Goal: Feedback & Contribution: Submit feedback/report problem

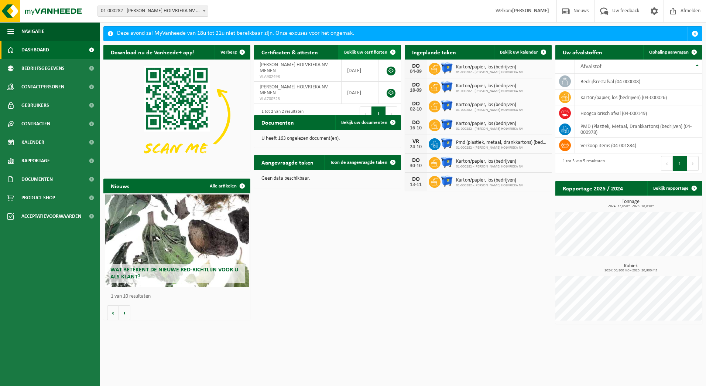
click at [394, 51] on span at bounding box center [393, 52] width 15 height 15
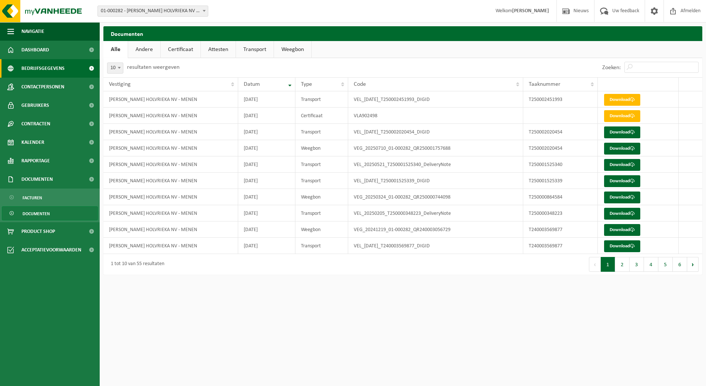
click at [48, 73] on span "Bedrijfsgegevens" at bounding box center [42, 68] width 43 height 18
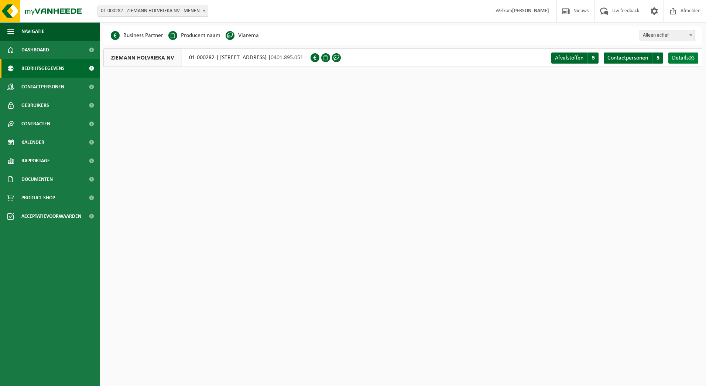
click at [676, 57] on span "Details" at bounding box center [680, 58] width 17 height 6
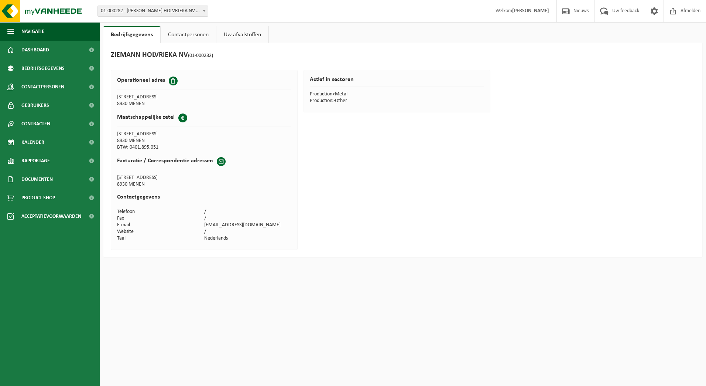
click at [192, 37] on link "Contactpersonen" at bounding box center [188, 34] width 55 height 17
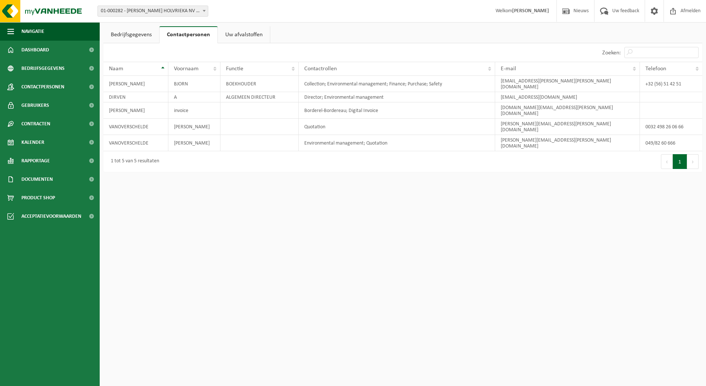
click at [239, 37] on link "Uw afvalstoffen" at bounding box center [244, 34] width 52 height 17
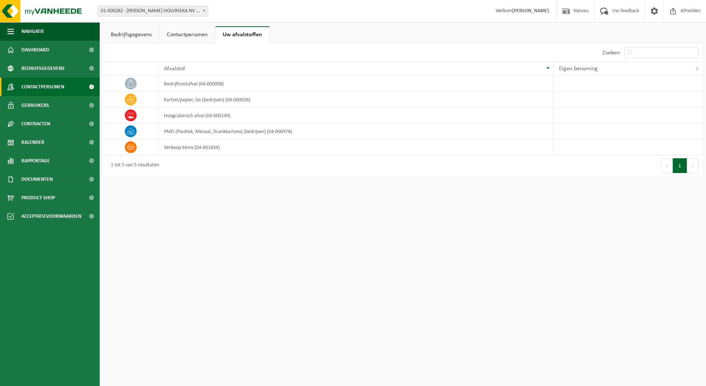
click at [66, 82] on link "Contactpersonen" at bounding box center [50, 87] width 100 height 18
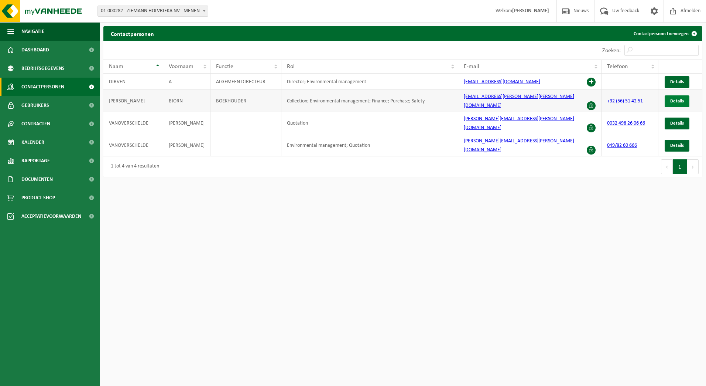
click at [682, 99] on span "Details" at bounding box center [677, 101] width 14 height 5
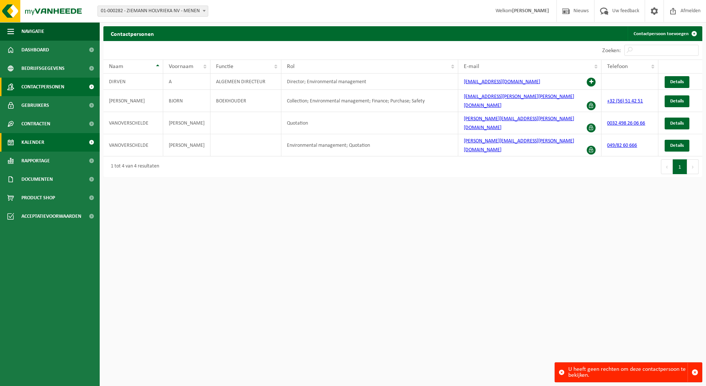
click at [45, 144] on link "Kalender" at bounding box center [50, 142] width 100 height 18
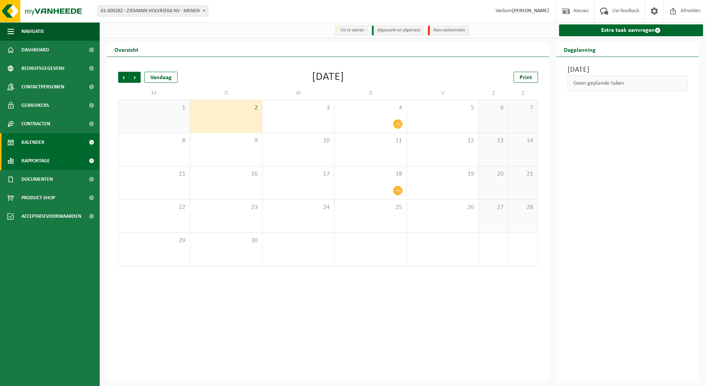
click at [50, 158] on span "Rapportage" at bounding box center [35, 160] width 28 height 18
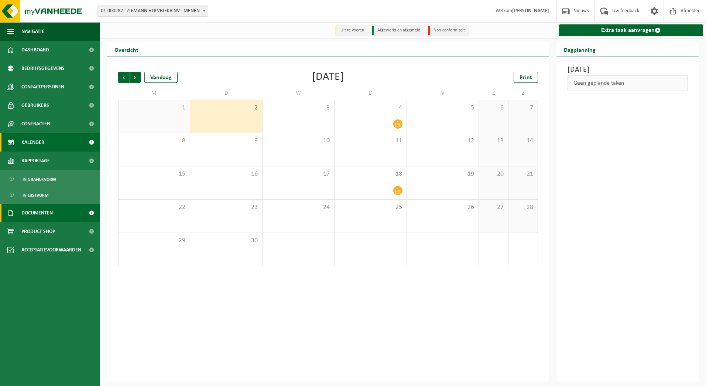
click at [42, 210] on span "Documenten" at bounding box center [36, 213] width 31 height 18
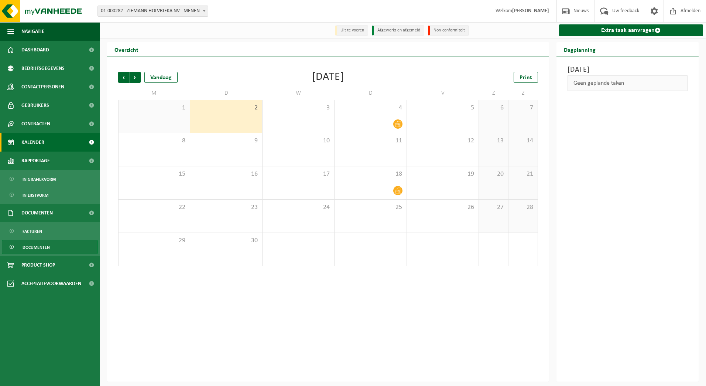
click at [40, 249] on span "Documenten" at bounding box center [36, 247] width 27 height 14
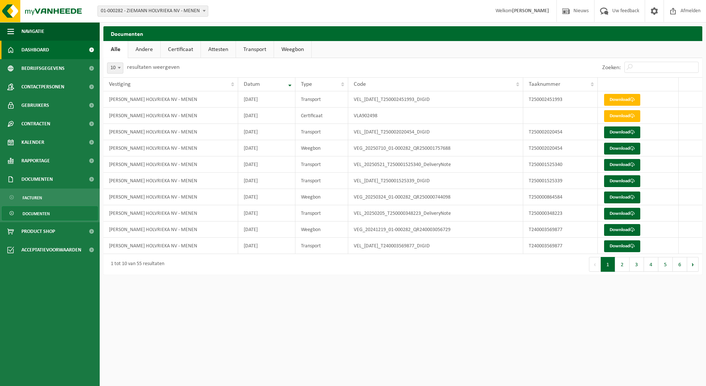
click at [45, 49] on span "Dashboard" at bounding box center [35, 50] width 28 height 18
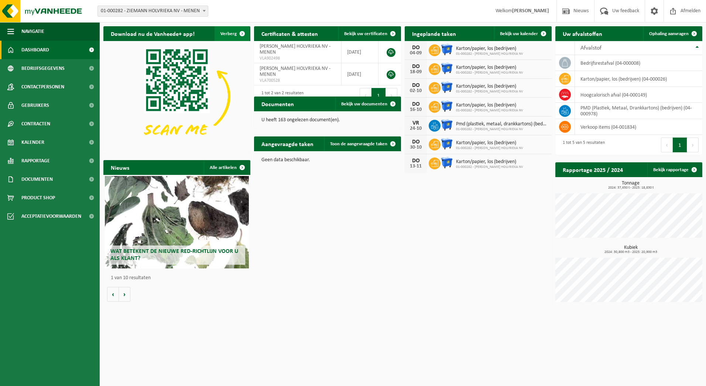
click at [228, 34] on span "Verberg" at bounding box center [229, 33] width 16 height 5
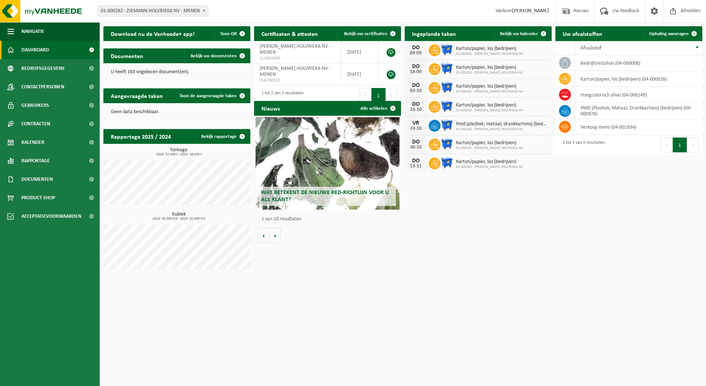
click at [160, 75] on p "U heeft 163 ongelezen document(en)." at bounding box center [177, 71] width 132 height 5
click at [342, 192] on span "Wat betekent de nieuwe RED-richtlijn voor u als klant?" at bounding box center [325, 196] width 128 height 13
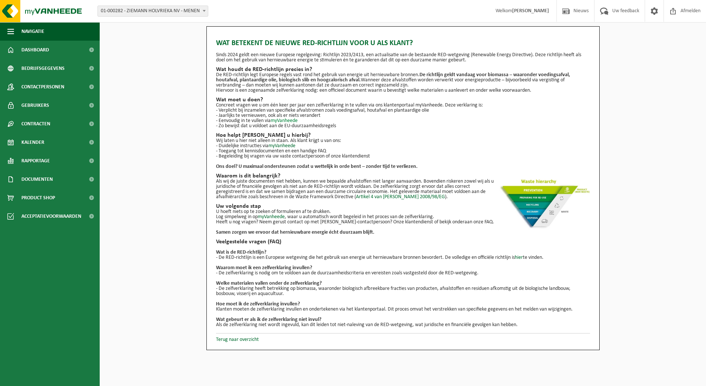
click at [289, 120] on link "myVanheede" at bounding box center [284, 121] width 27 height 6
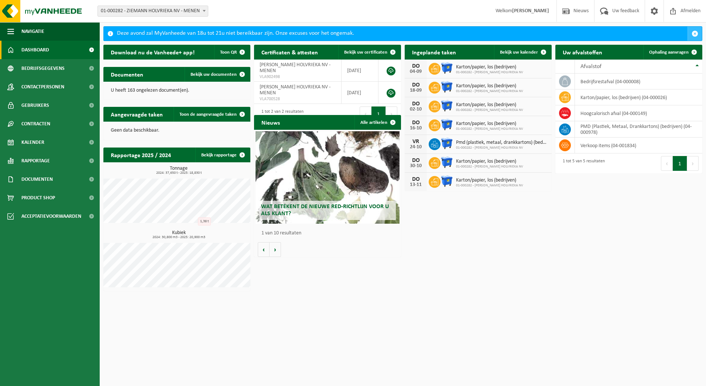
click at [696, 31] on span "button" at bounding box center [695, 33] width 7 height 7
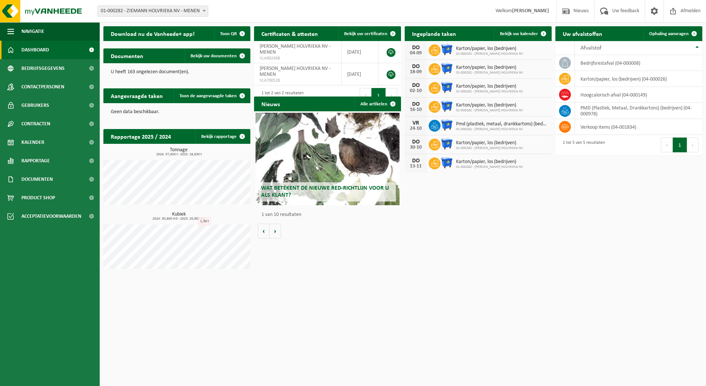
click at [192, 15] on span "01-000282 - ZIEMANN HOLVRIEKA NV - MENEN" at bounding box center [153, 11] width 110 height 10
click at [512, 10] on strong "[PERSON_NAME]" at bounding box center [530, 11] width 37 height 6
click at [655, 11] on span at bounding box center [654, 11] width 11 height 22
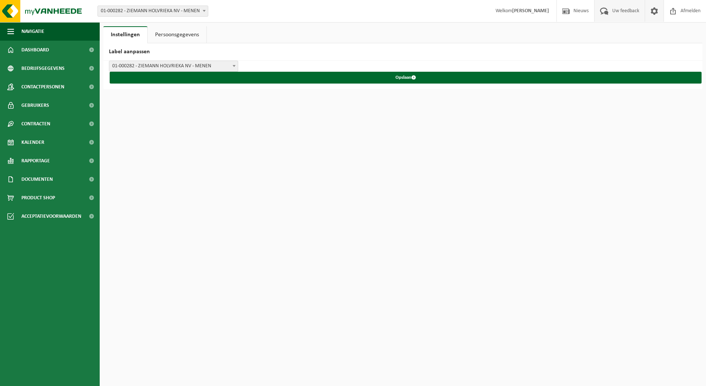
click at [631, 10] on span "Uw feedback" at bounding box center [626, 11] width 31 height 22
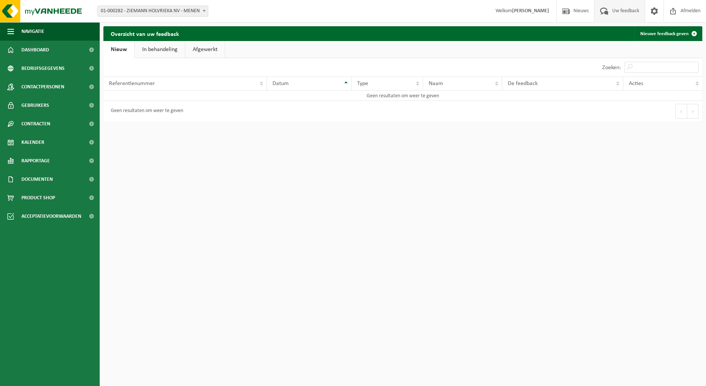
click at [122, 48] on link "Nieuw" at bounding box center [118, 49] width 31 height 17
click at [693, 31] on span at bounding box center [694, 33] width 15 height 15
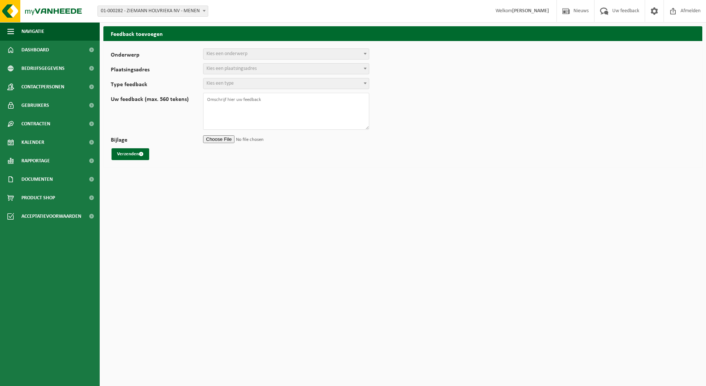
select select
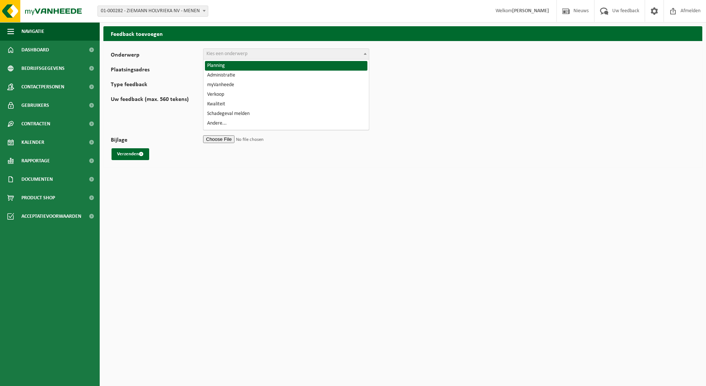
click at [235, 52] on span "Kies een onderwerp" at bounding box center [226, 54] width 41 height 6
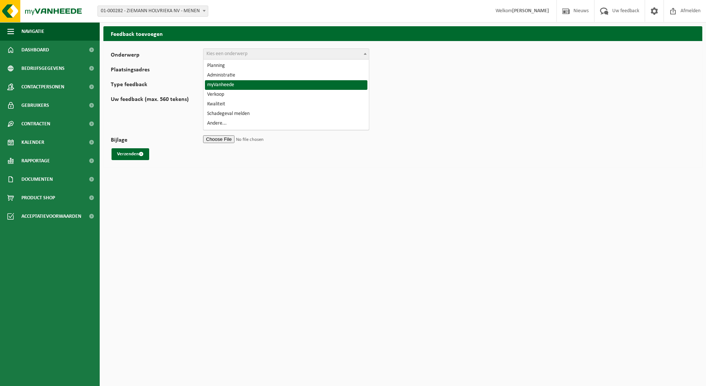
select select "11"
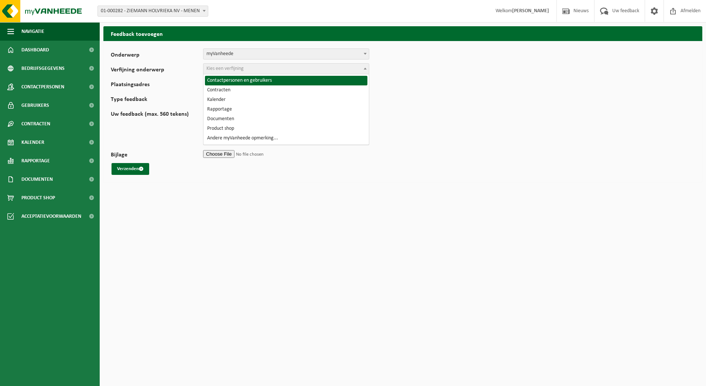
click at [244, 68] on span "Kies een verfijning" at bounding box center [224, 69] width 37 height 6
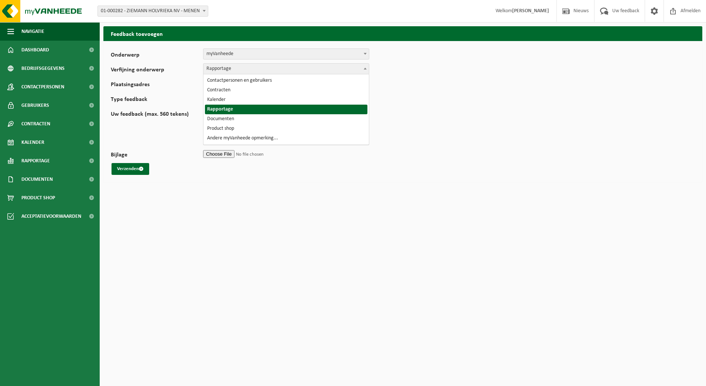
click at [289, 68] on span "Rapportage" at bounding box center [286, 69] width 165 height 10
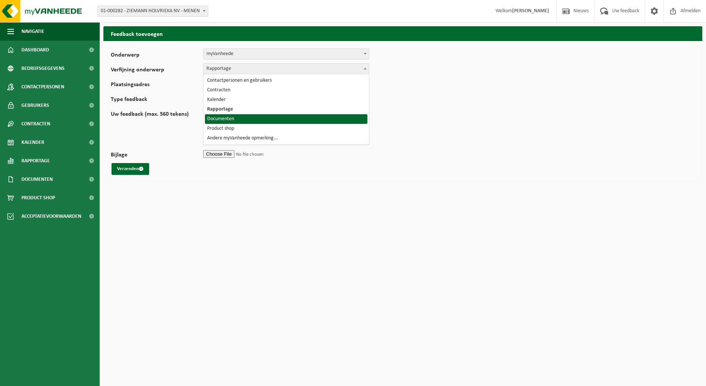
select select "16"
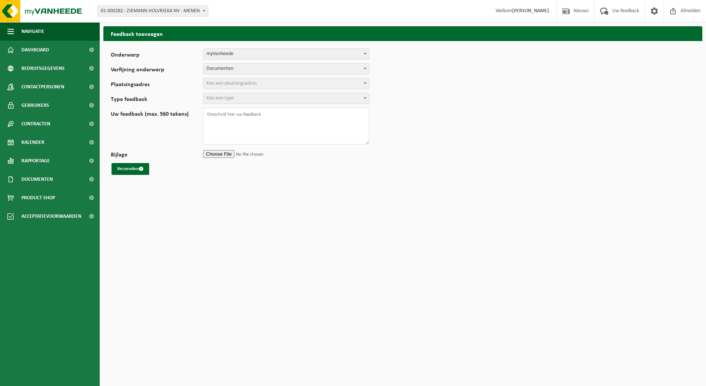
click at [263, 88] on span "Kies een plaatsingsadres" at bounding box center [286, 83] width 165 height 10
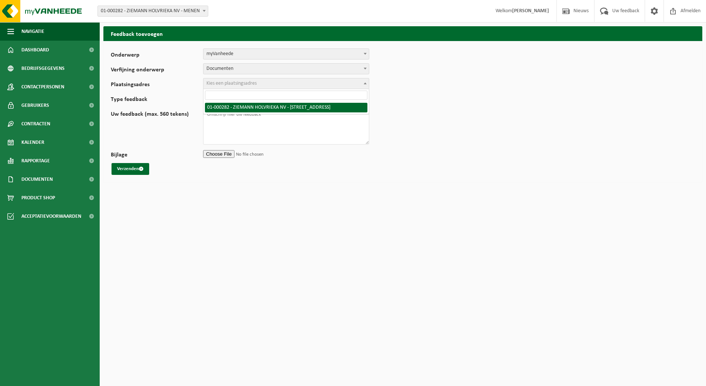
select select "18381"
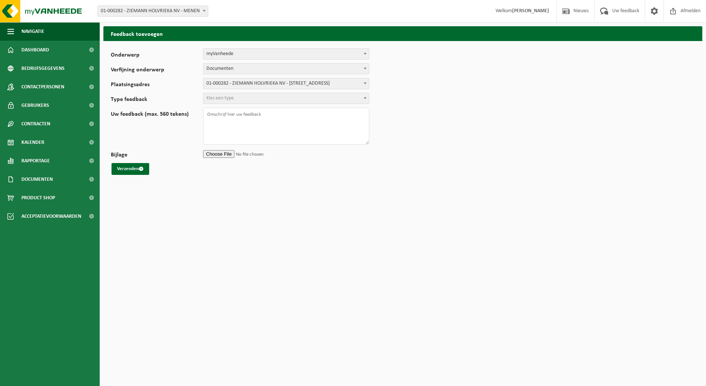
click at [261, 96] on span "Kies een type" at bounding box center [286, 98] width 165 height 10
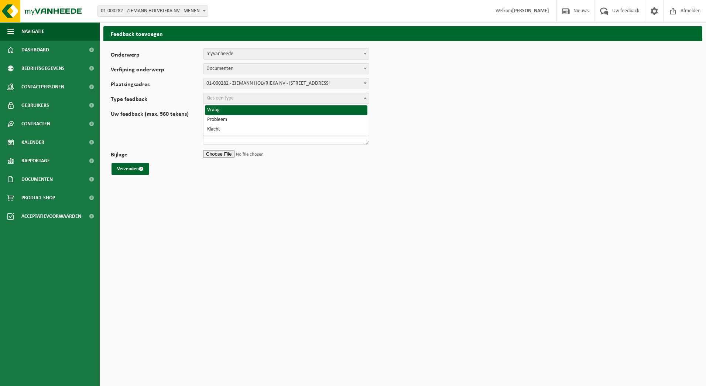
select select "QUE"
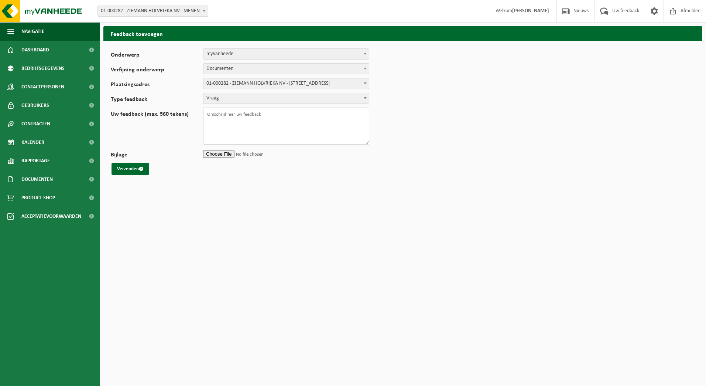
click at [245, 113] on textarea "Uw feedback (max. 560 tekens)" at bounding box center [286, 125] width 166 height 37
type textarea "Waar kan ik in de My Vanheede portaal, de RED invullen?"
click at [139, 167] on button "Verzenden" at bounding box center [131, 169] width 38 height 12
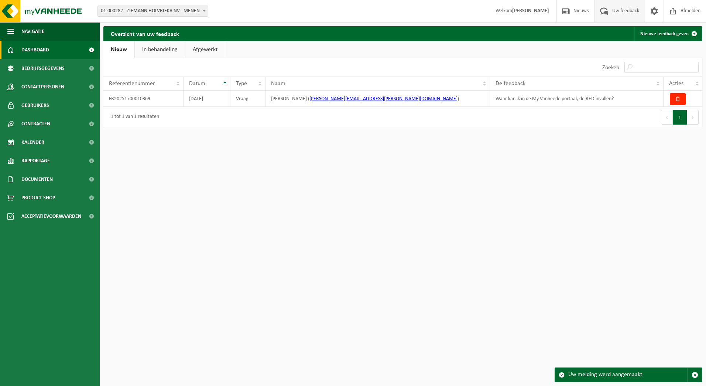
click at [44, 53] on span "Dashboard" at bounding box center [35, 50] width 28 height 18
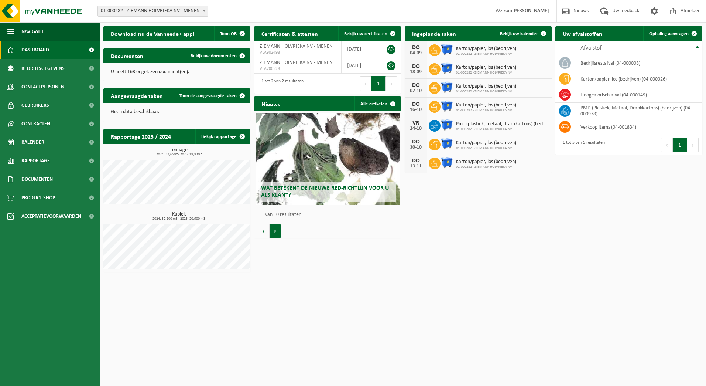
click at [270, 235] on button "Volgende" at bounding box center [275, 230] width 11 height 15
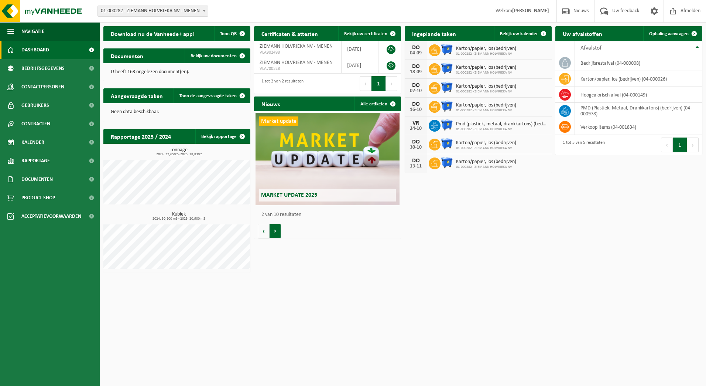
click at [273, 235] on button "Volgende" at bounding box center [275, 230] width 11 height 15
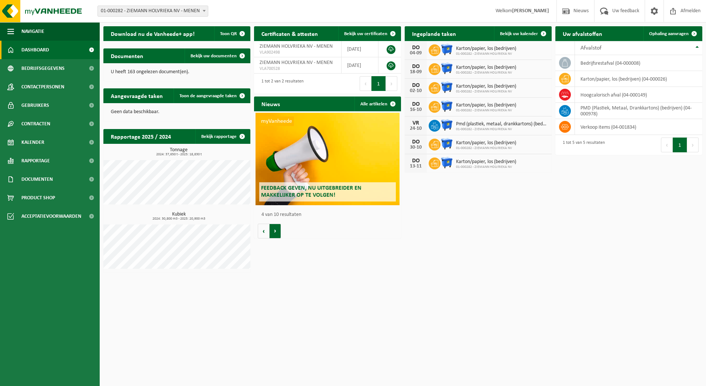
click at [273, 235] on button "Volgende" at bounding box center [275, 230] width 11 height 15
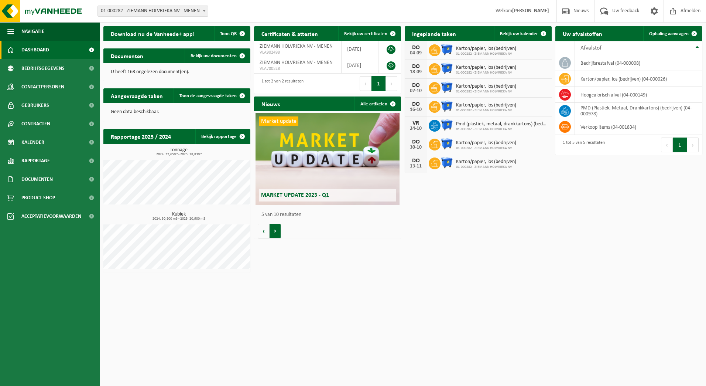
click at [273, 235] on button "Volgende" at bounding box center [275, 230] width 11 height 15
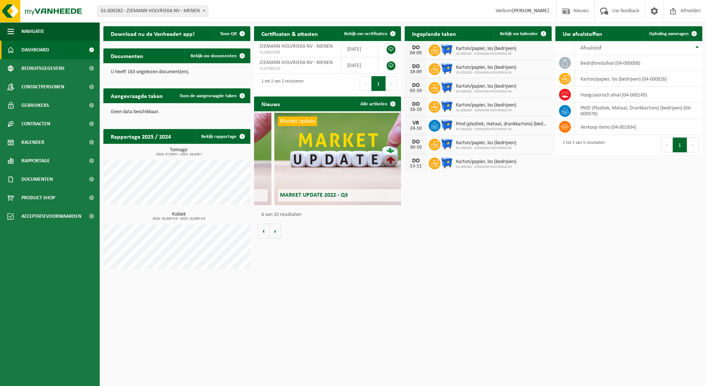
scroll to position [0, 735]
